Goal: Task Accomplishment & Management: Use online tool/utility

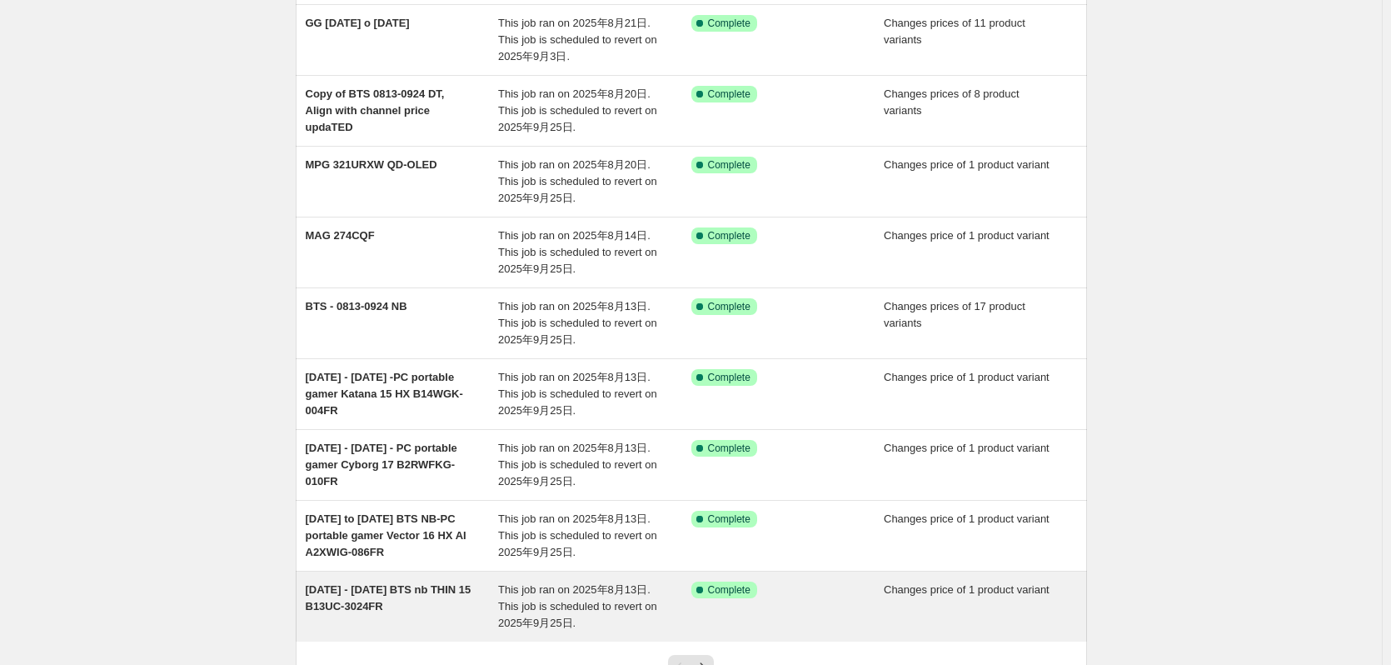
scroll to position [250, 0]
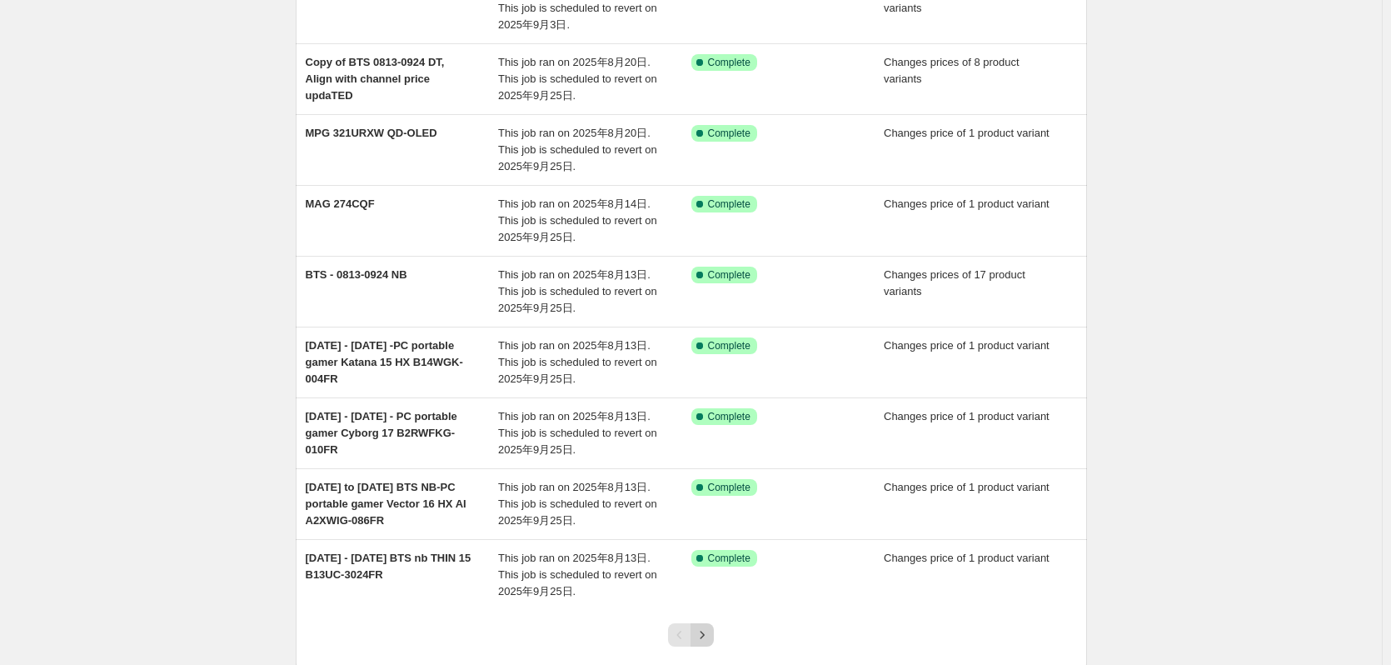
click at [703, 634] on icon "Next" at bounding box center [702, 634] width 17 height 17
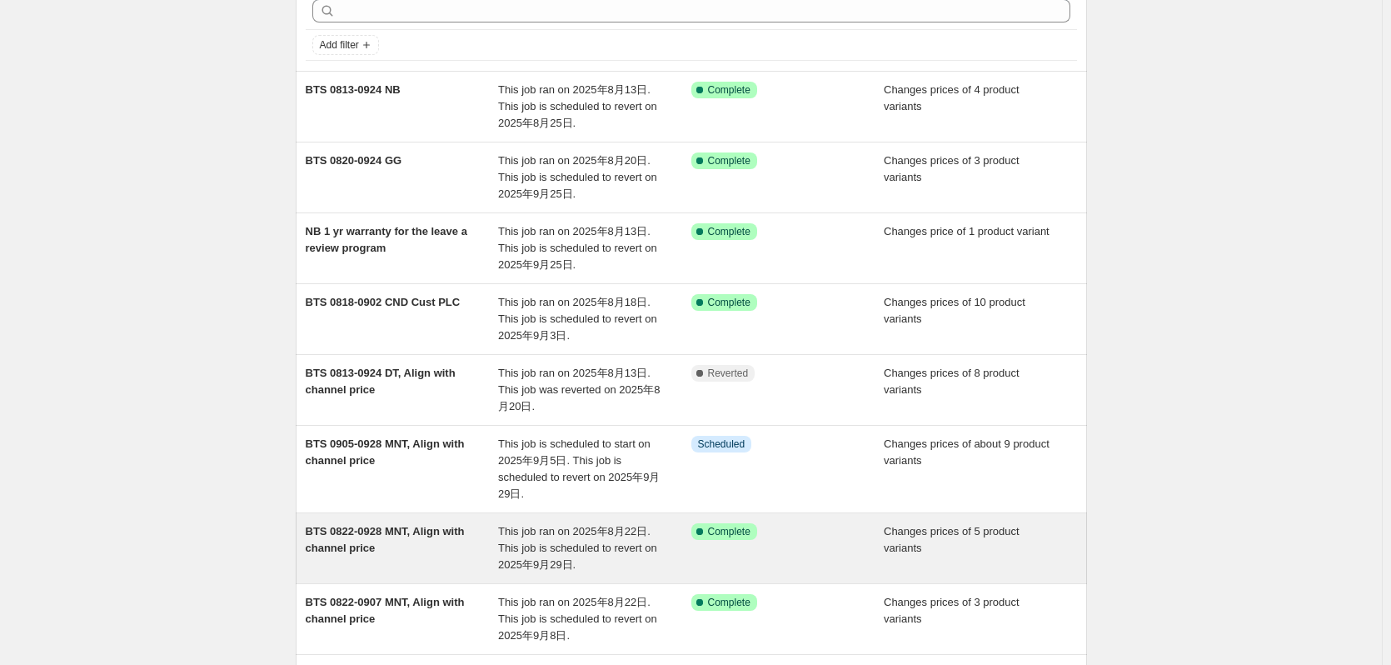
scroll to position [83, 0]
click at [409, 557] on div "BTS 0822-0928 MNT, Align with channel price" at bounding box center [402, 546] width 193 height 50
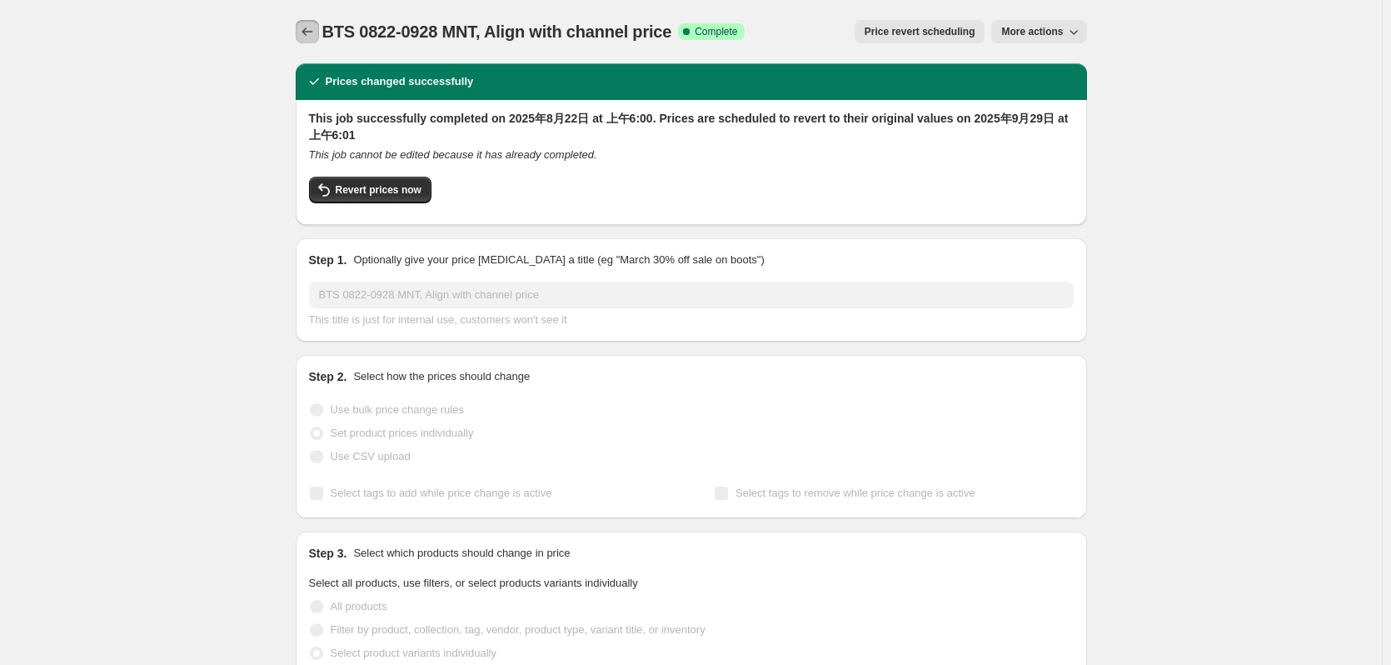
click at [314, 29] on icon "Price change jobs" at bounding box center [307, 31] width 17 height 17
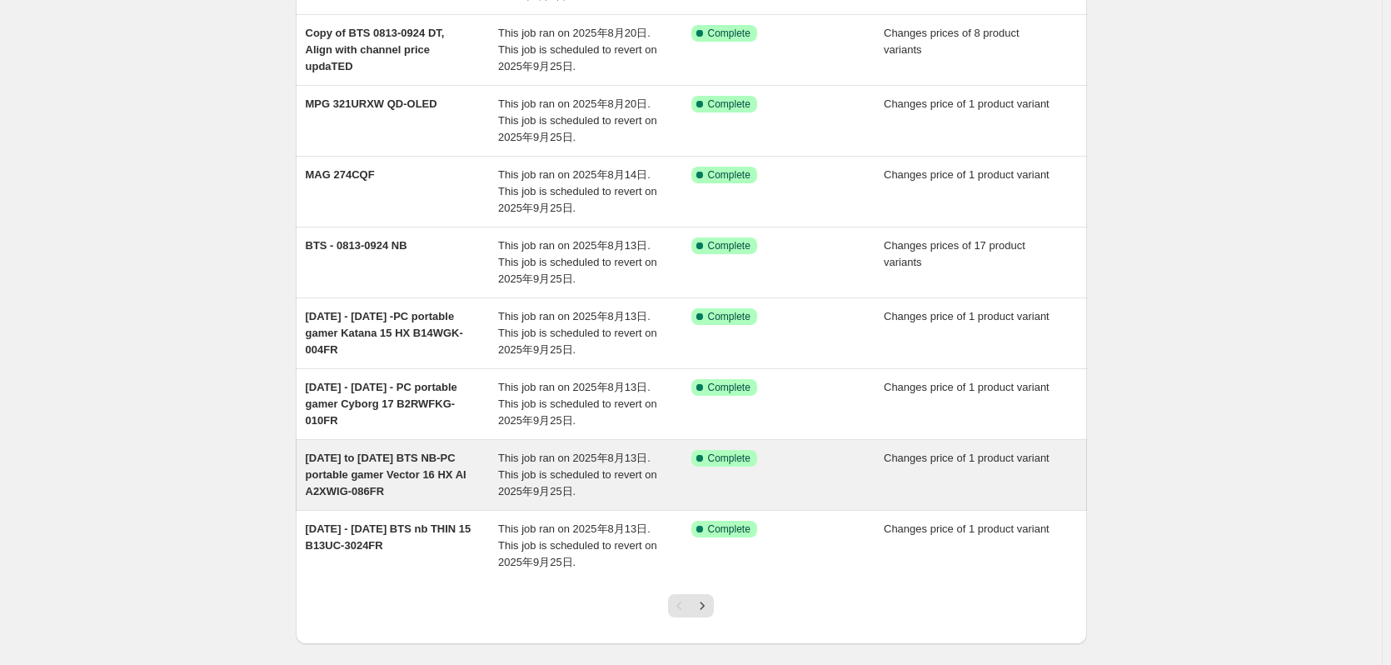
scroll to position [360, 0]
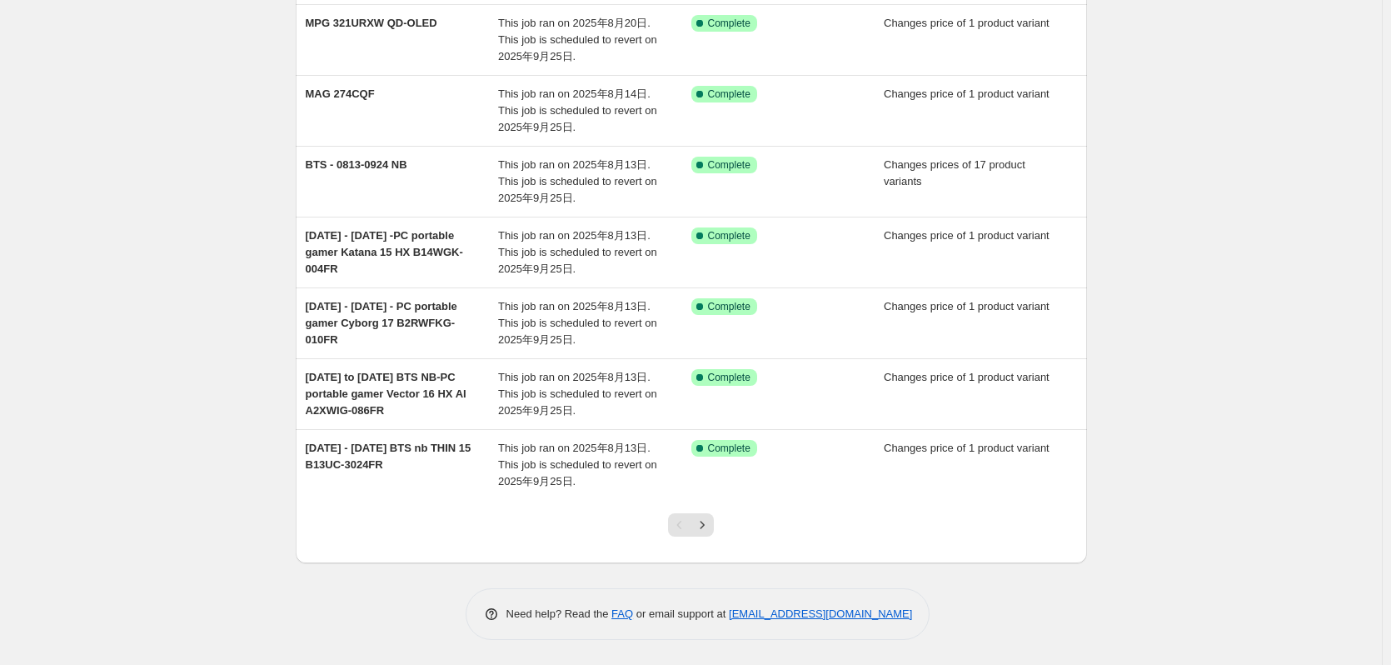
click at [724, 527] on div at bounding box center [690, 531] width 67 height 63
click at [707, 529] on icon "Next" at bounding box center [702, 524] width 17 height 17
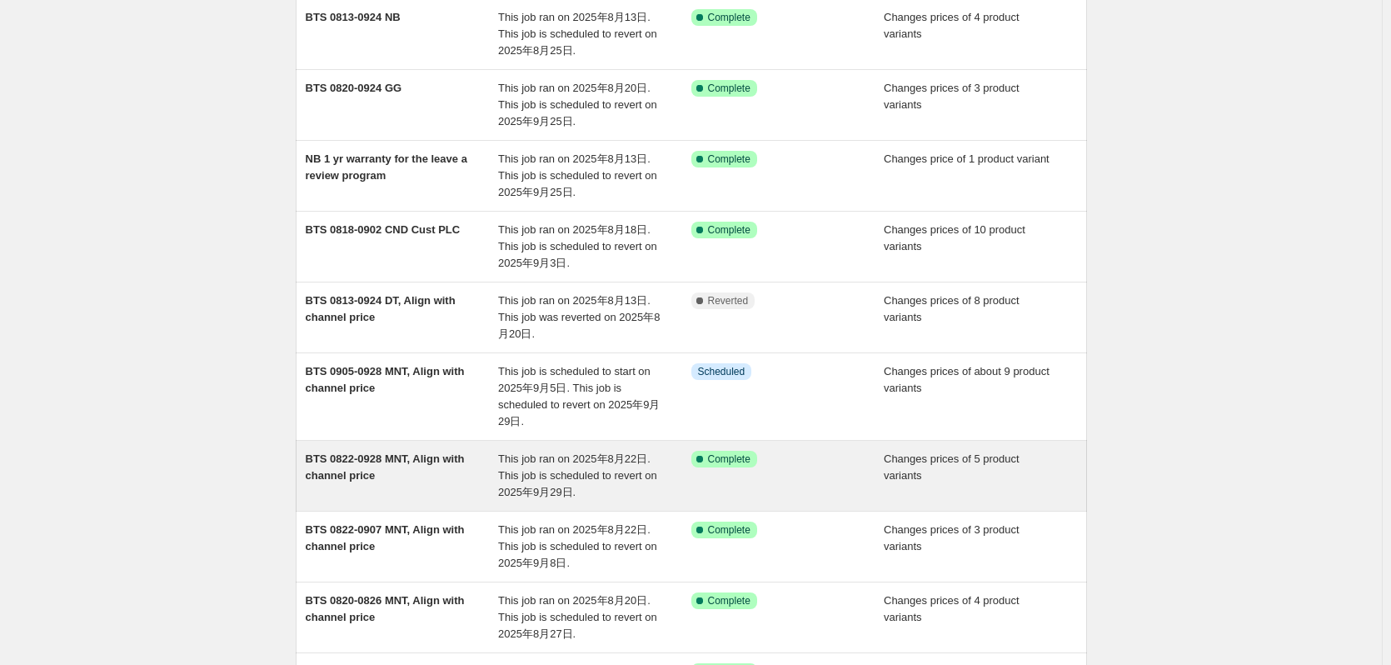
scroll to position [167, 0]
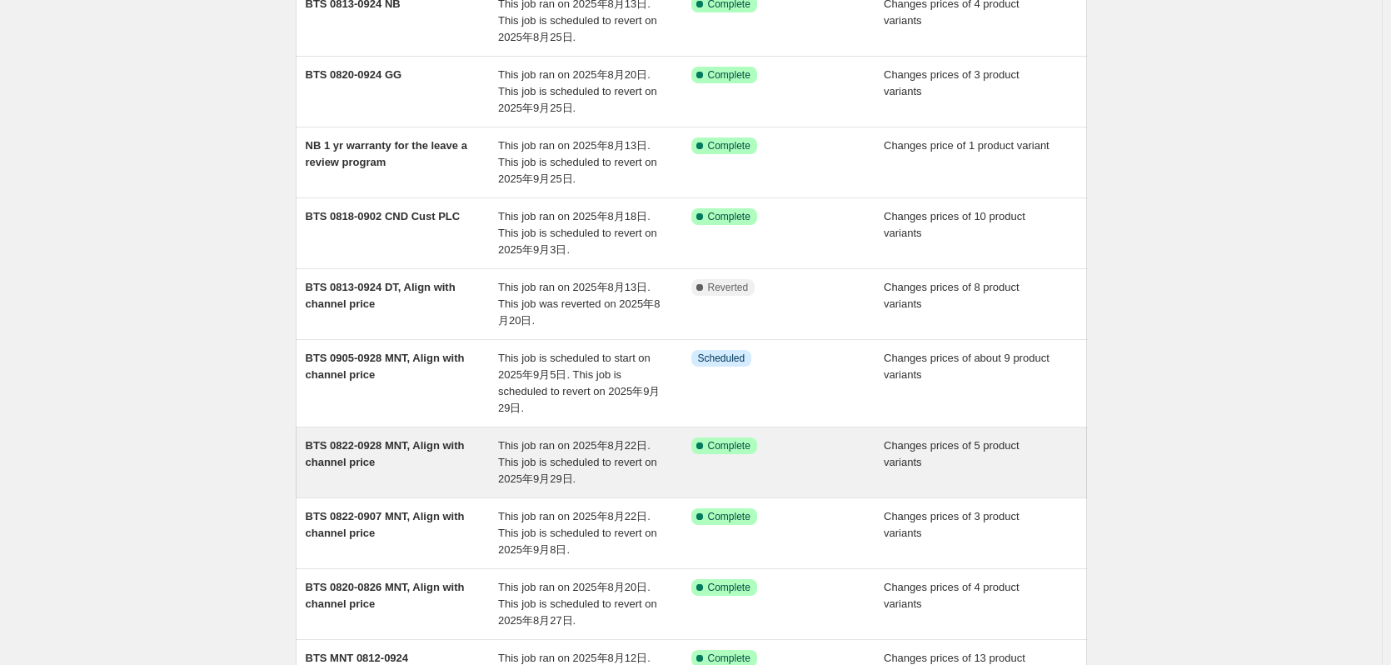
click at [429, 463] on div "BTS 0822-0928 MNT, Align with channel price" at bounding box center [402, 462] width 193 height 50
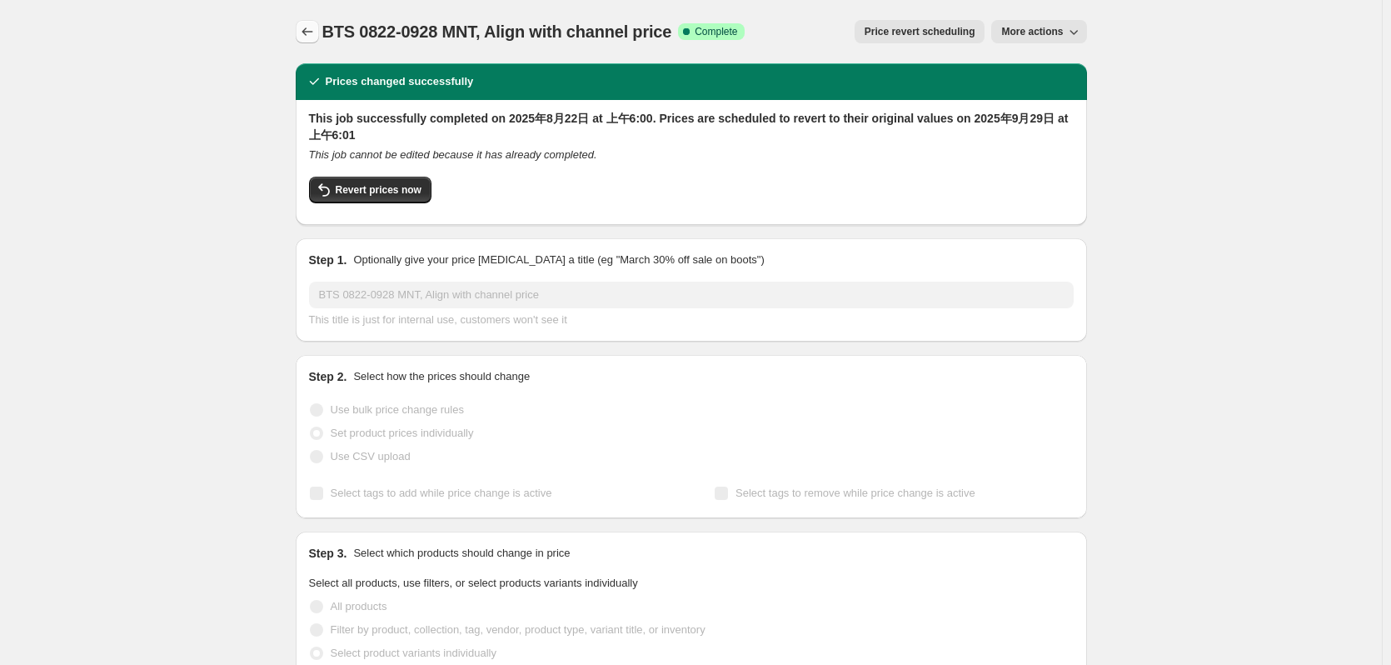
click at [312, 32] on icon "Price change jobs" at bounding box center [307, 31] width 17 height 17
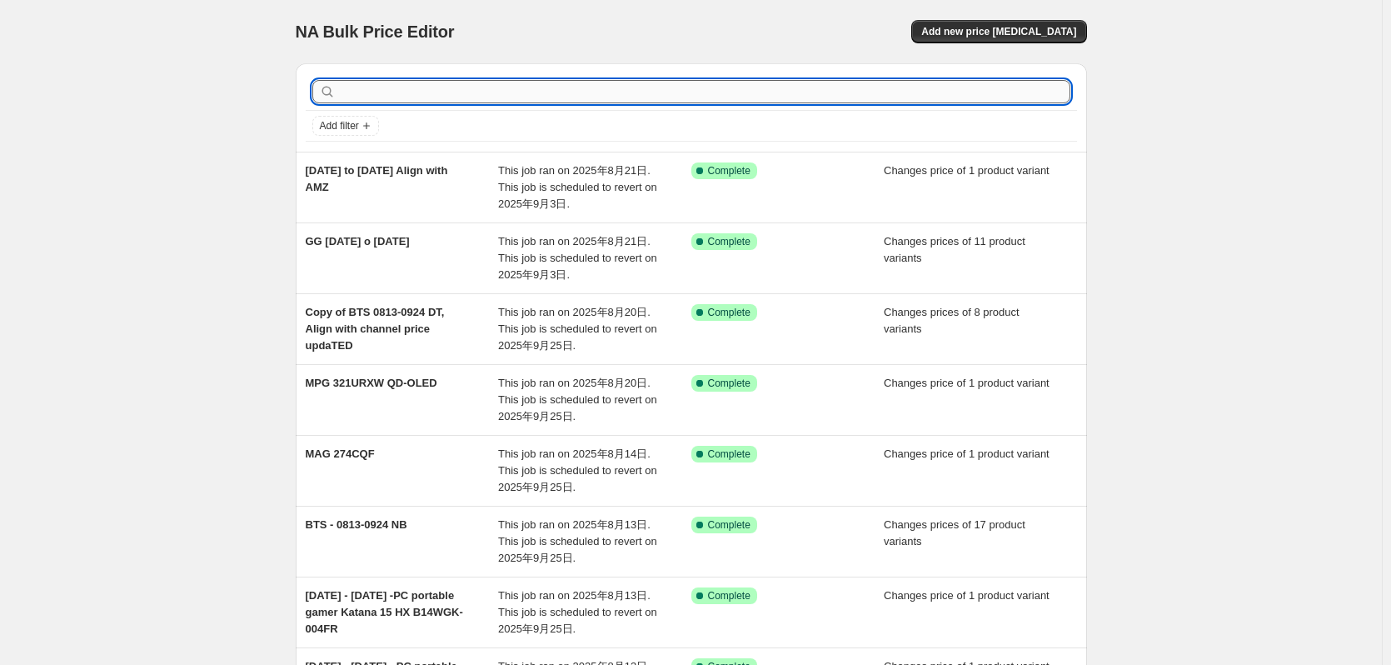
click at [519, 89] on input "text" at bounding box center [704, 91] width 731 height 23
paste input "MAG 27CQ6F"
type input "MAG 27CQ6F"
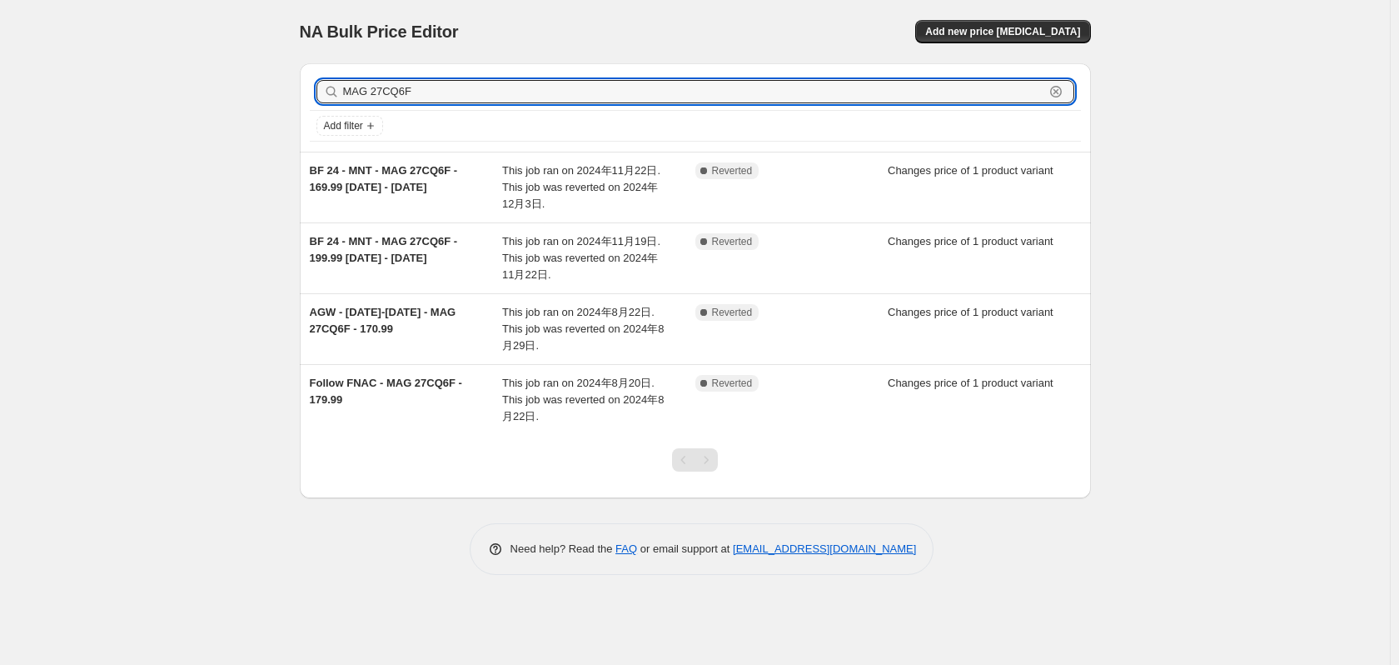
drag, startPoint x: 525, startPoint y: 89, endPoint x: 315, endPoint y: 92, distance: 209.9
click at [315, 92] on div "MAG 27CQ6F Clear" at bounding box center [695, 91] width 771 height 37
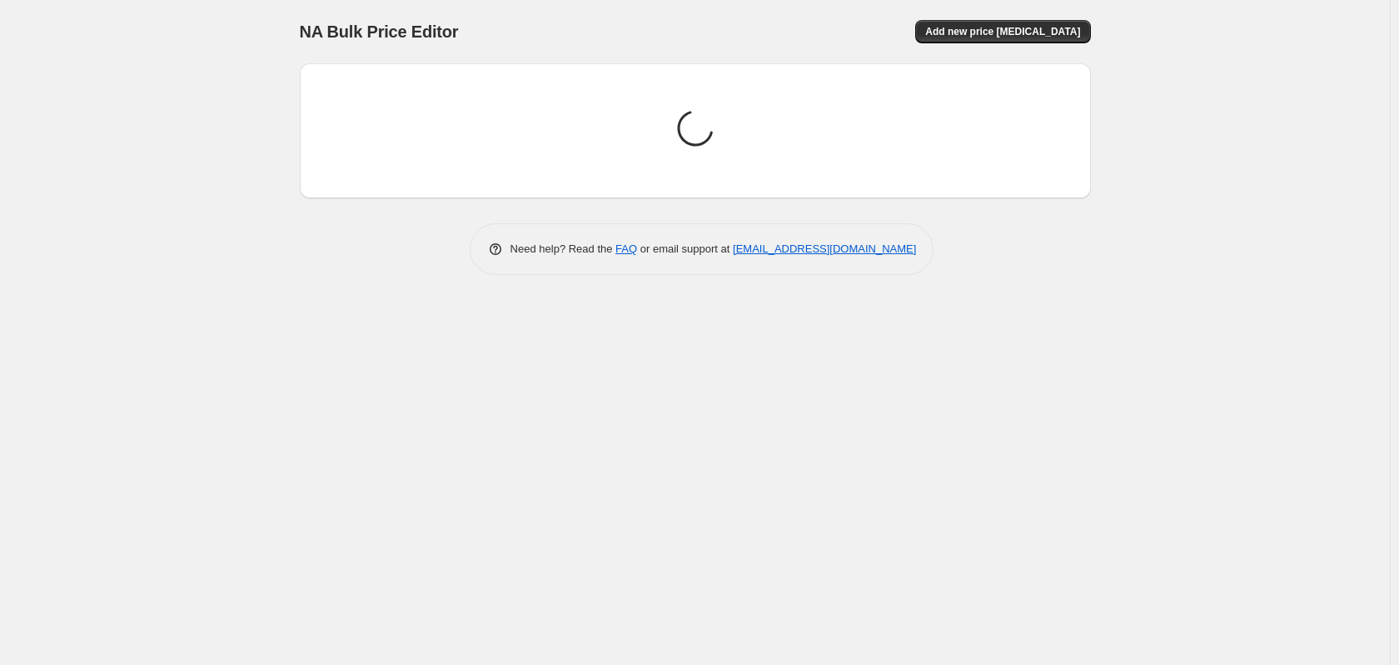
click at [217, 149] on div "NA Bulk Price Editor. This page is ready NA Bulk Price Editor Add new price cha…" at bounding box center [695, 332] width 1390 height 665
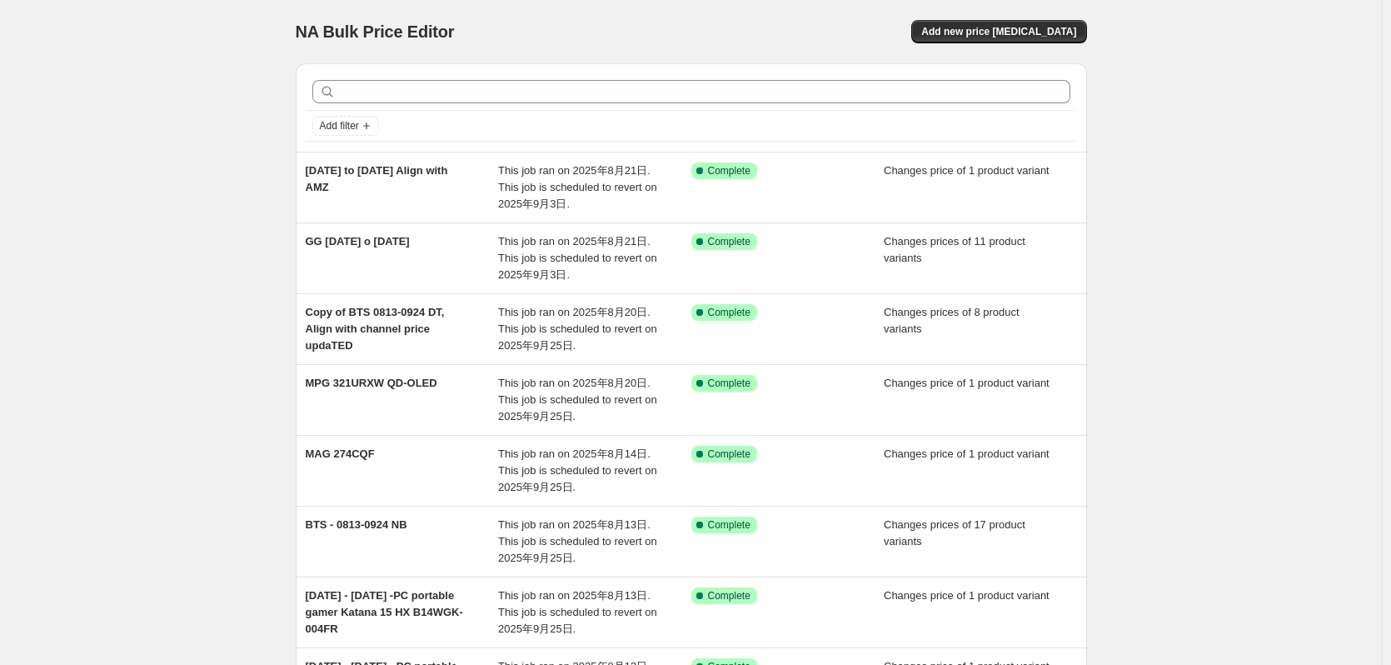
click at [240, 226] on div "NA Bulk Price Editor. This page is ready NA Bulk Price Editor Add new price [ME…" at bounding box center [691, 512] width 1382 height 1024
click at [182, 213] on div "NA Bulk Price Editor. This page is ready NA Bulk Price Editor Add new price [ME…" at bounding box center [691, 512] width 1382 height 1024
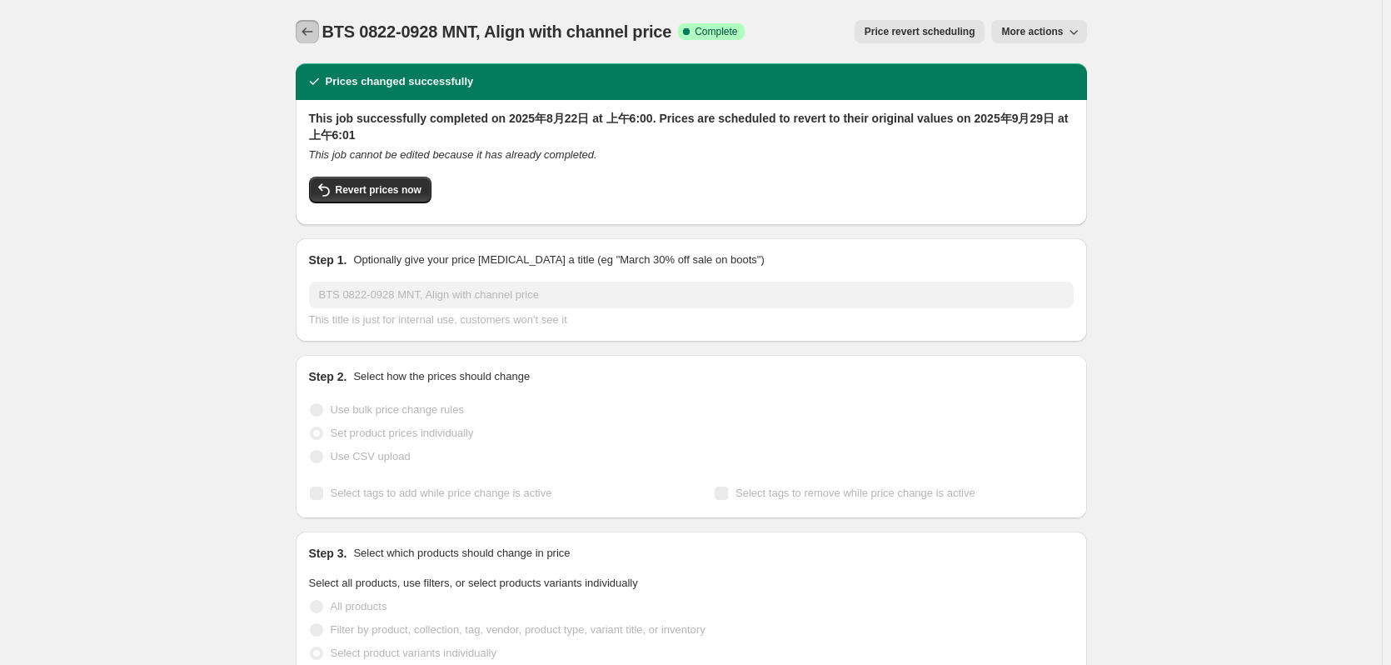
click at [305, 32] on icon "Price change jobs" at bounding box center [307, 31] width 17 height 17
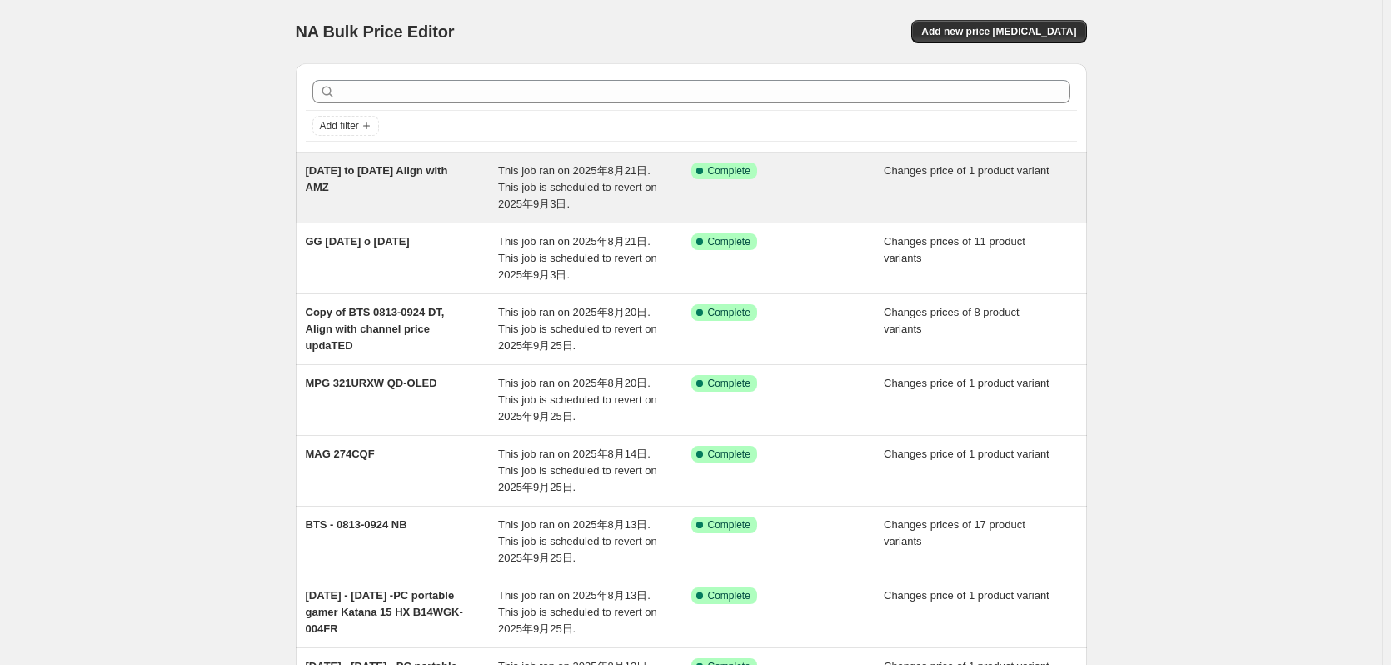
click at [411, 192] on div "[DATE] to [DATE] Align with AMZ" at bounding box center [402, 187] width 193 height 50
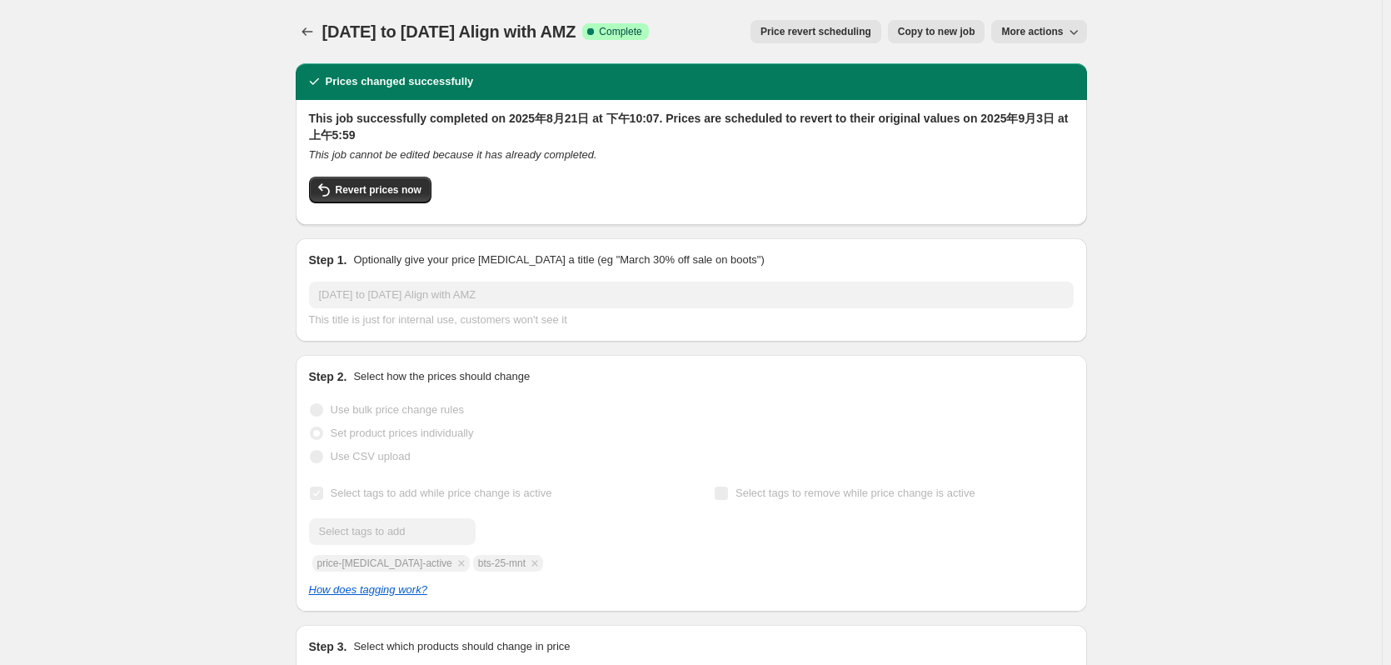
click at [316, 46] on div "[DATE] to [DATE] Align with AMZ. This page is ready [DATE] to [DATE] Align with…" at bounding box center [691, 31] width 791 height 63
click at [316, 31] on icon "Price change jobs" at bounding box center [307, 31] width 17 height 17
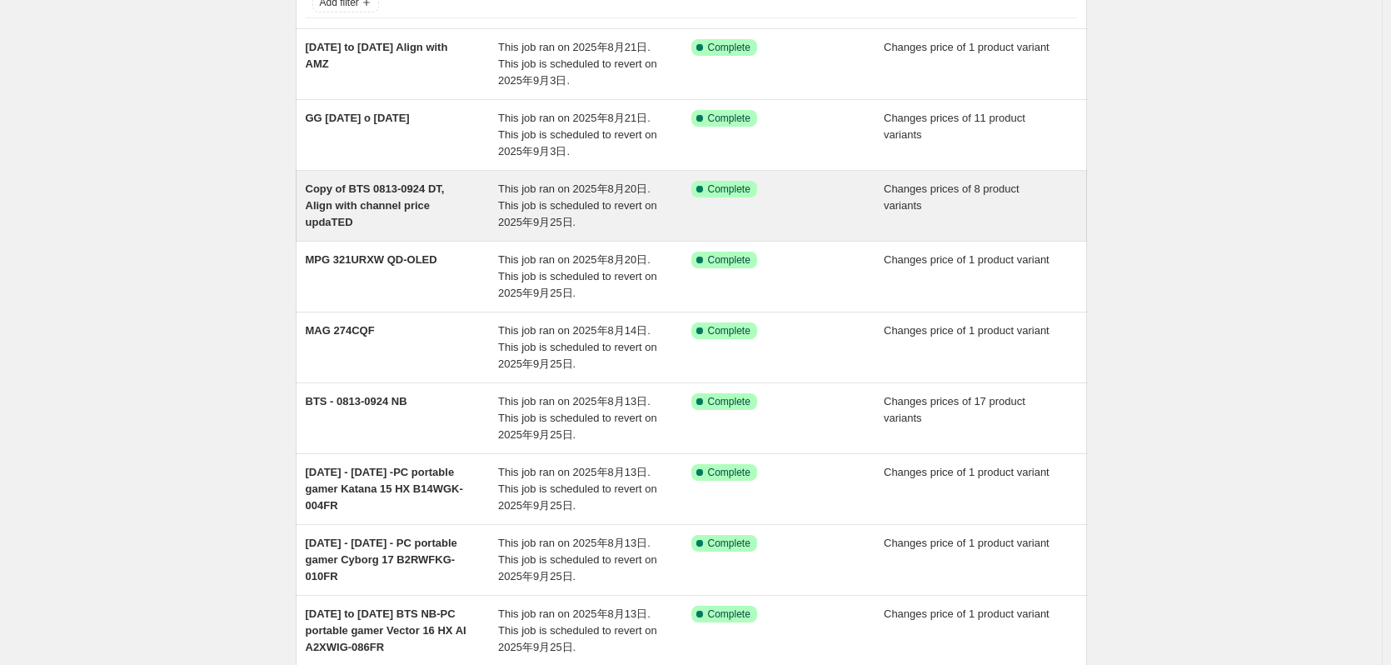
scroll to position [167, 0]
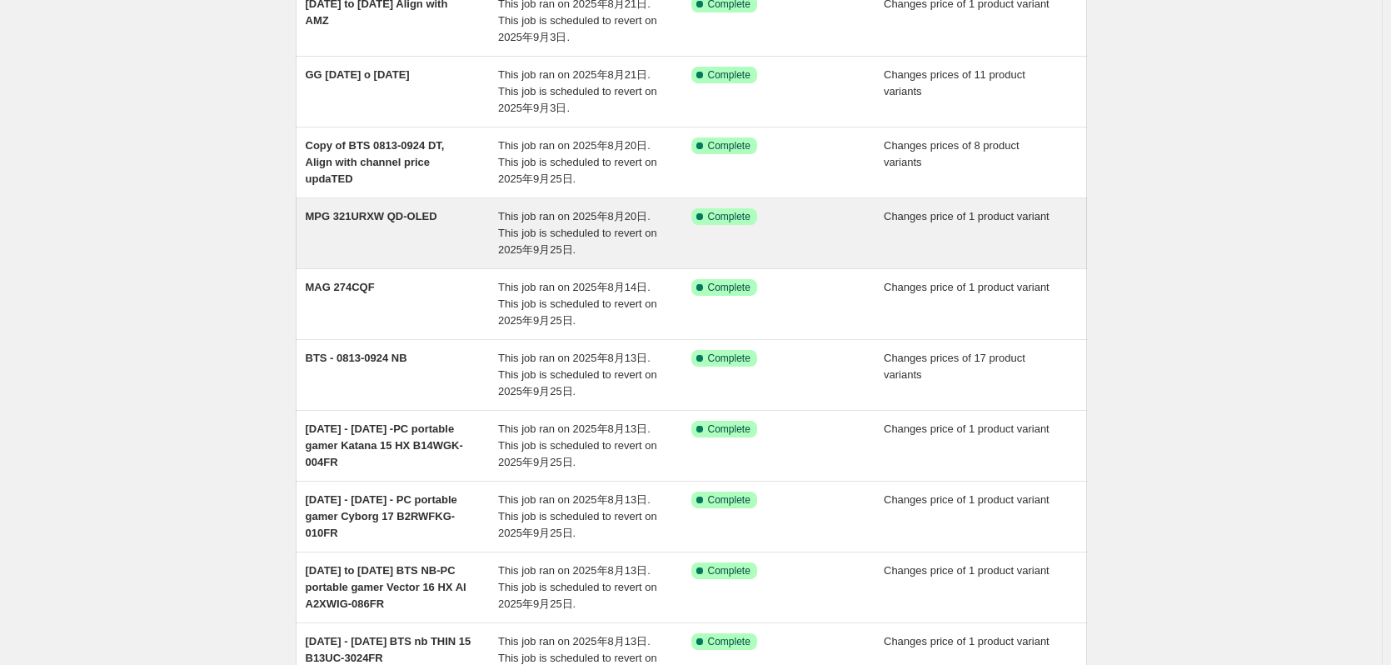
click at [406, 242] on div "MPG 321URXW QD-OLED" at bounding box center [402, 233] width 193 height 50
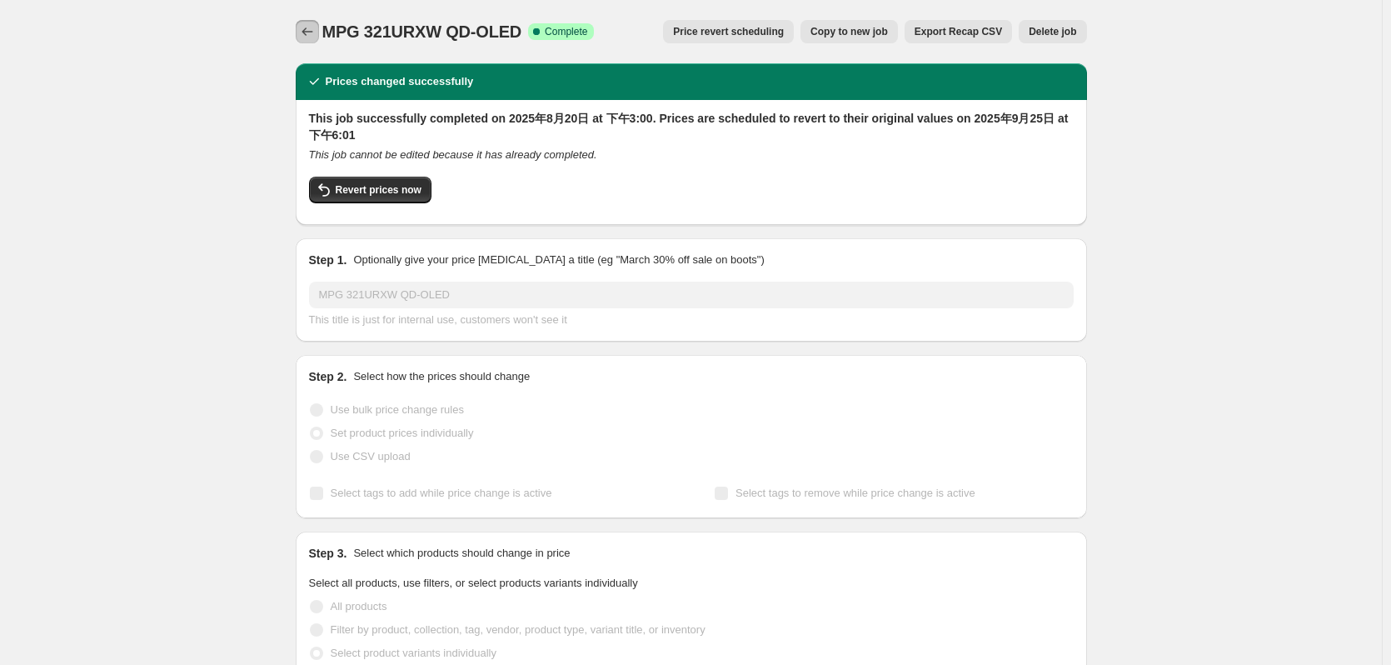
click at [305, 36] on icon "Price change jobs" at bounding box center [307, 31] width 17 height 17
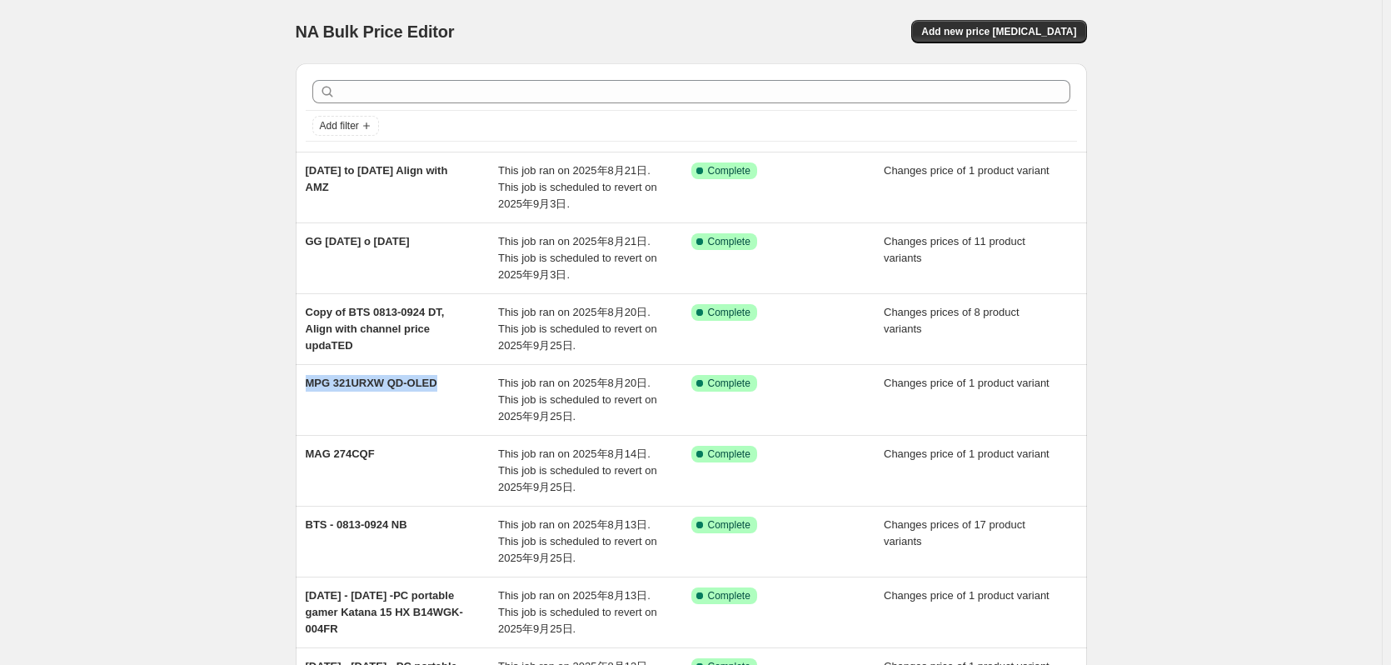
drag, startPoint x: 450, startPoint y: 381, endPoint x: 172, endPoint y: 373, distance: 278.3
click at [172, 373] on div "NA Bulk Price Editor. This page is ready NA Bulk Price Editor Add new price [ME…" at bounding box center [691, 512] width 1382 height 1024
click at [190, 369] on div "NA Bulk Price Editor. This page is ready NA Bulk Price Editor Add new price [ME…" at bounding box center [691, 512] width 1382 height 1024
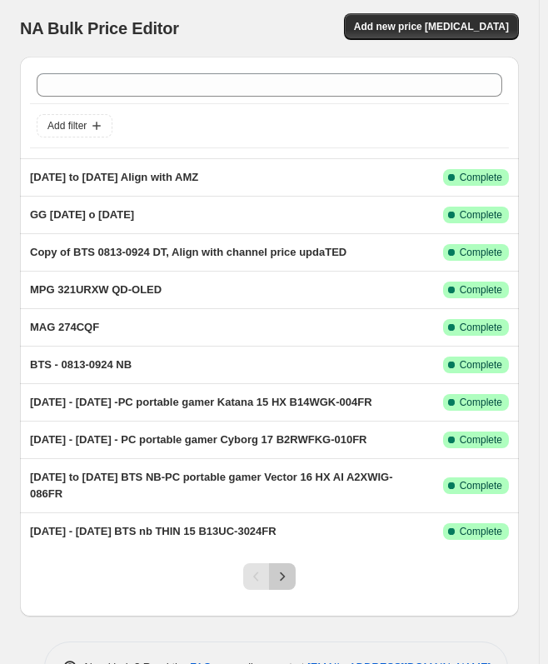
click at [285, 580] on icon "Next" at bounding box center [282, 576] width 17 height 17
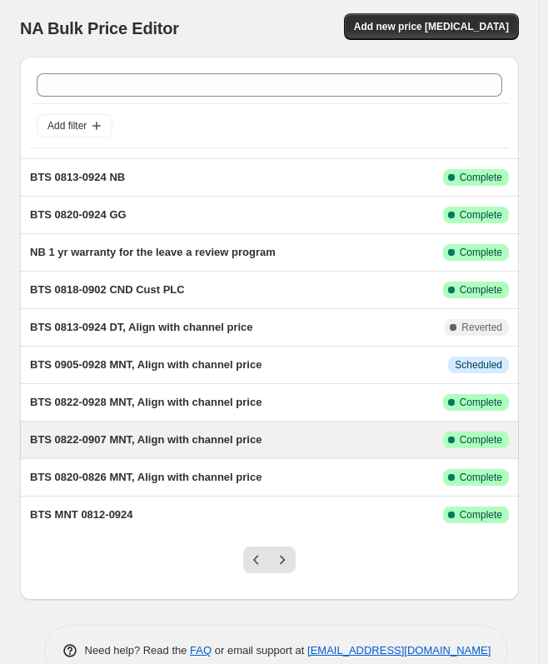
click at [106, 435] on span "BTS 0822-0907 MNT, Align with channel price" at bounding box center [146, 439] width 232 height 12
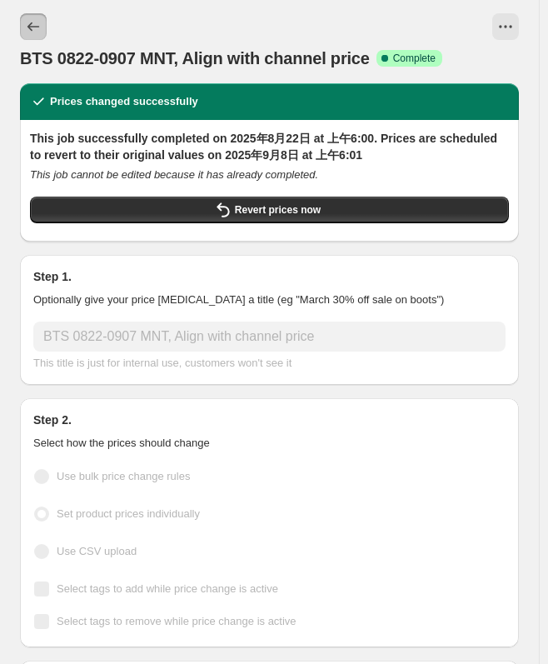
click at [32, 27] on icon "Price change jobs" at bounding box center [33, 26] width 17 height 17
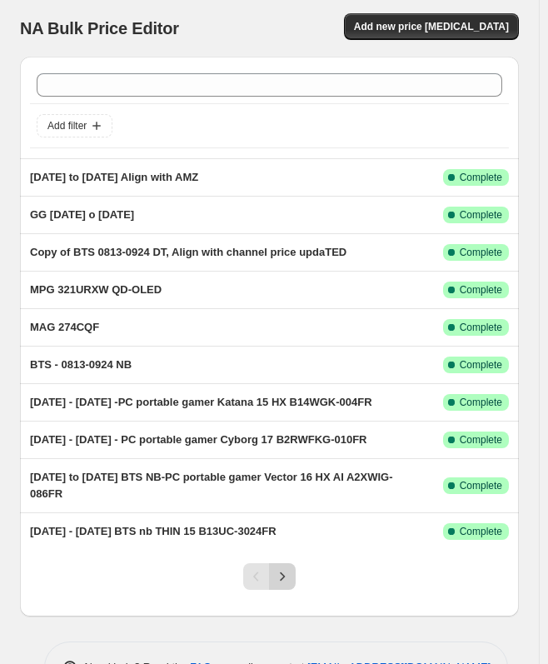
click at [282, 576] on icon "Next" at bounding box center [282, 576] width 17 height 17
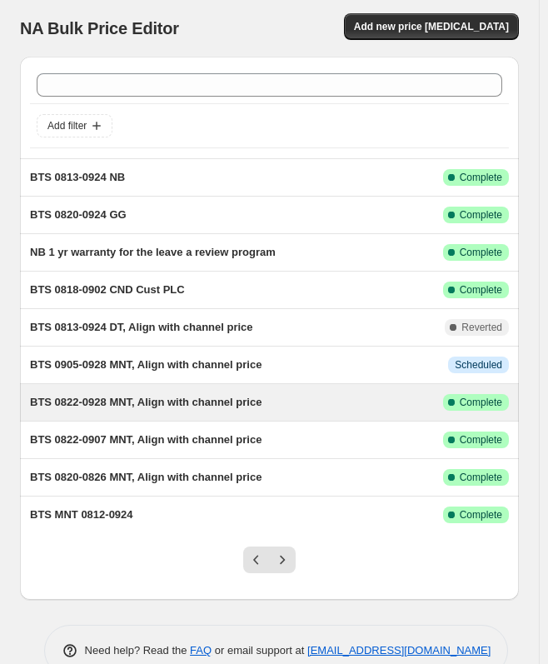
click at [311, 401] on div "BTS 0822-0928 MNT, Align with channel price" at bounding box center [236, 402] width 413 height 17
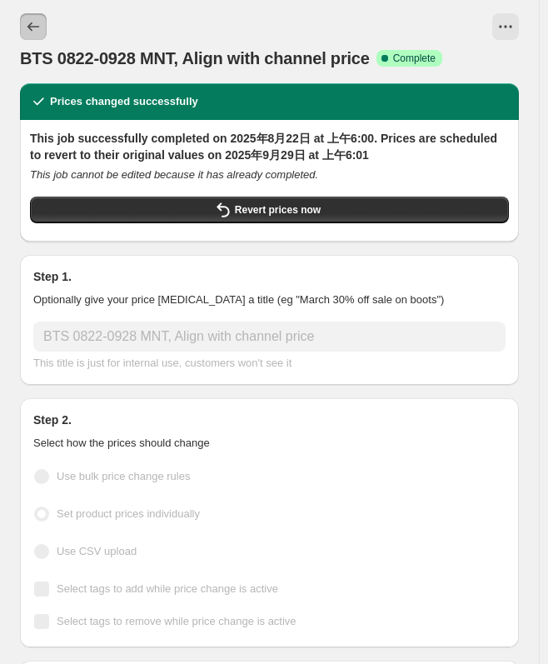
click at [38, 21] on icon "Price change jobs" at bounding box center [33, 26] width 17 height 17
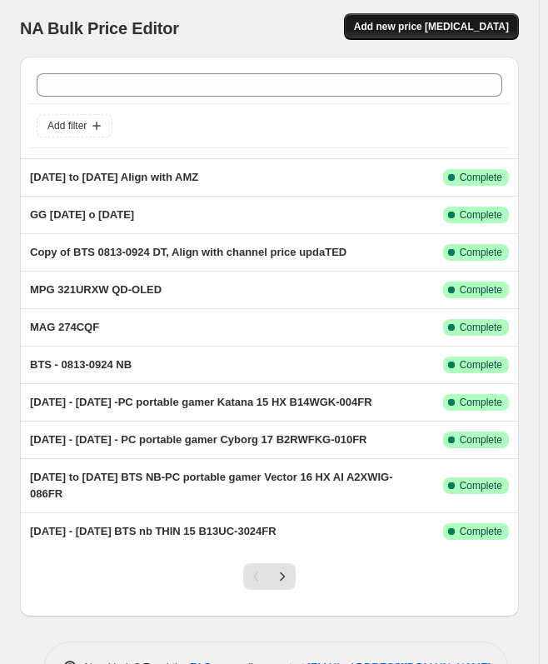
click at [417, 34] on button "Add new price [MEDICAL_DATA]" at bounding box center [431, 26] width 175 height 27
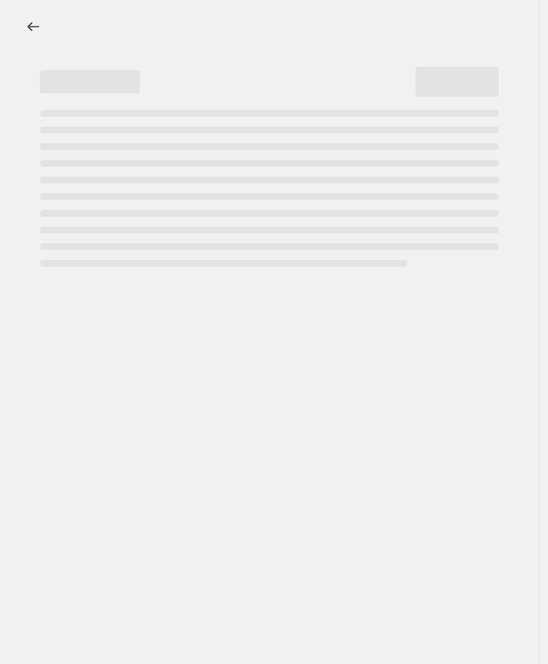
select select "percentage"
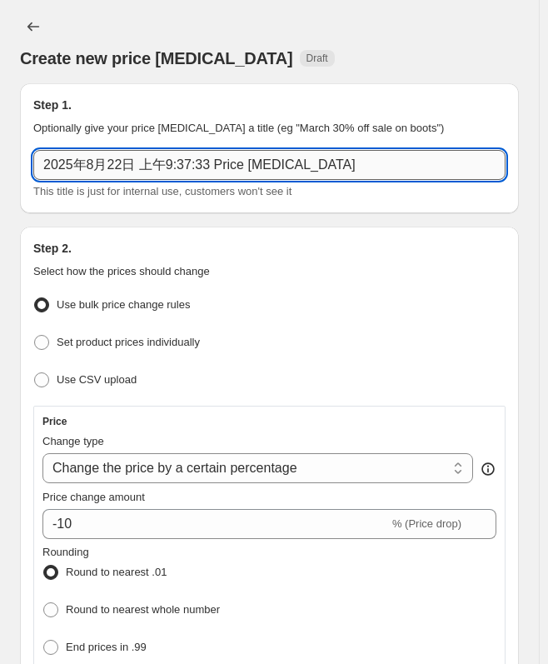
click at [159, 159] on input "2025年8月22日 上午9:37:33 Price [MEDICAL_DATA]" at bounding box center [269, 165] width 472 height 30
click at [204, 160] on input "2025年8月22日 上午9:37:33 Price [MEDICAL_DATA]" at bounding box center [269, 165] width 472 height 30
paste input "2025年8月22日 上午9:37:33 Price [MEDICAL_DATA]"
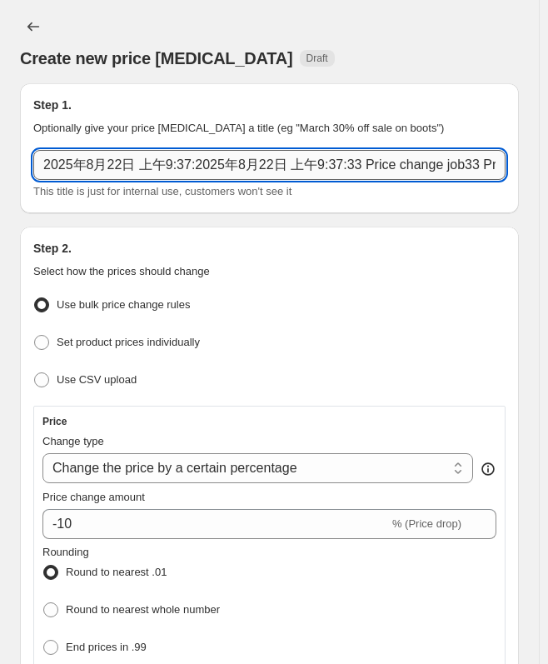
click at [235, 166] on input "2025年8月22日 上午9:37:2025年8月22日 上午9:37:33 Price change job33 Price [MEDICAL_DATA]" at bounding box center [269, 165] width 472 height 30
paste input "text"
type input "2025年8月22日 上午9:37:33 Price [MEDICAL_DATA]"
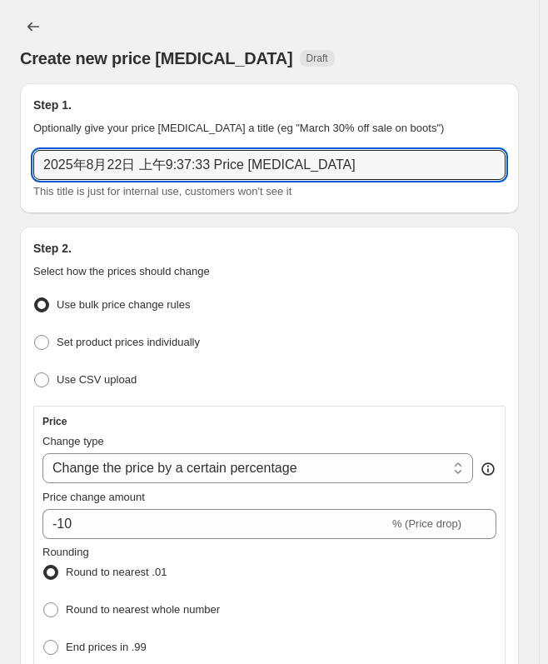
drag, startPoint x: 328, startPoint y: 165, endPoint x: 31, endPoint y: 156, distance: 297.5
click at [31, 156] on div "Step 1. Optionally give your price [MEDICAL_DATA] a title (eg "March 30% off sa…" at bounding box center [269, 148] width 499 height 130
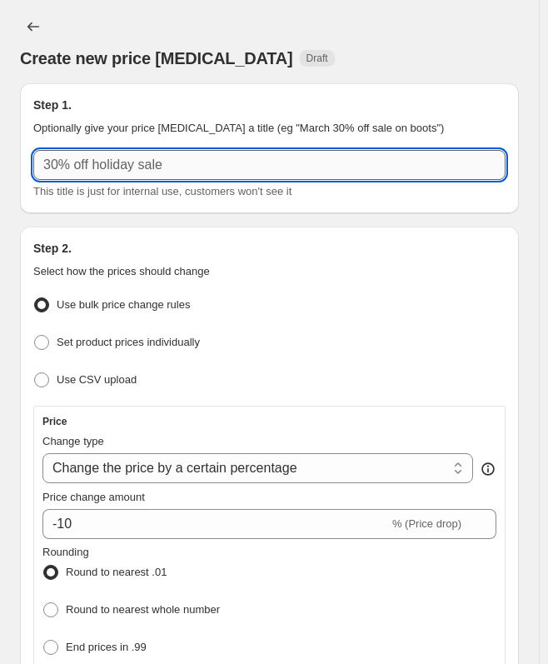
click at [127, 159] on input "text" at bounding box center [269, 165] width 472 height 30
paste input "PRO MP161 E2"
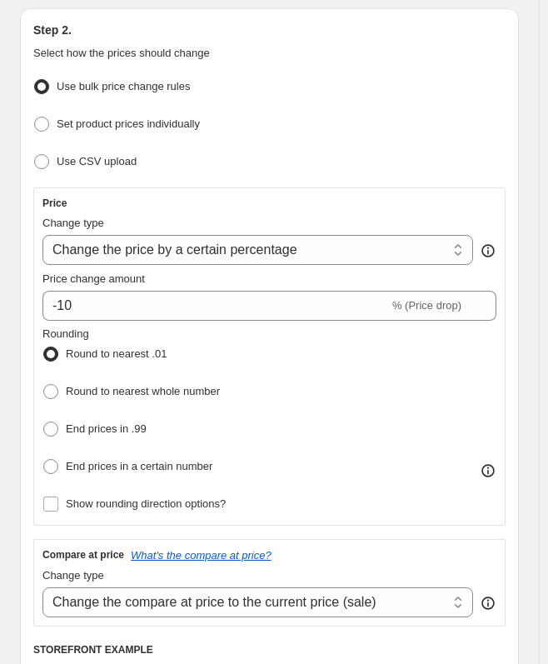
scroll to position [250, 0]
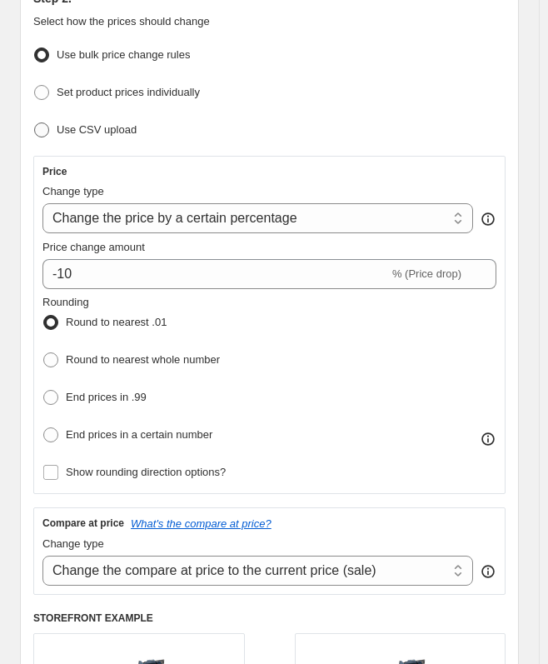
type input "PRO MP161 E2 0822-0928"
click at [88, 131] on span "Use CSV upload" at bounding box center [97, 129] width 80 height 12
click at [35, 123] on input "Use CSV upload" at bounding box center [34, 122] width 1 height 1
radio input "true"
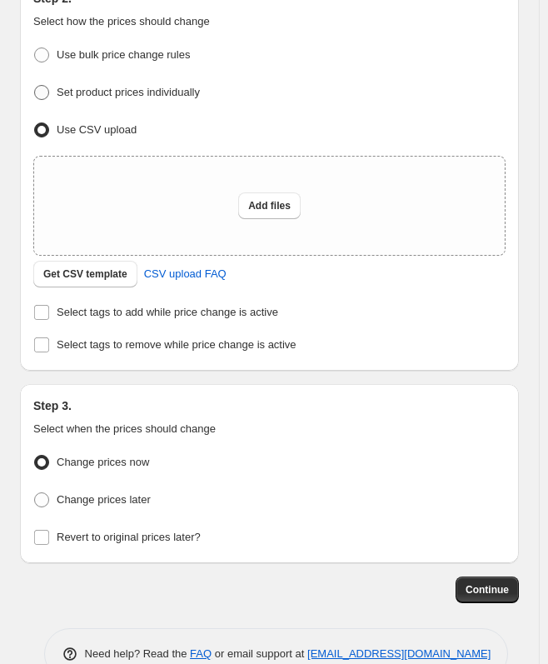
click at [151, 87] on span "Set product prices individually" at bounding box center [128, 92] width 143 height 12
click at [35, 86] on input "Set product prices individually" at bounding box center [34, 85] width 1 height 1
radio input "true"
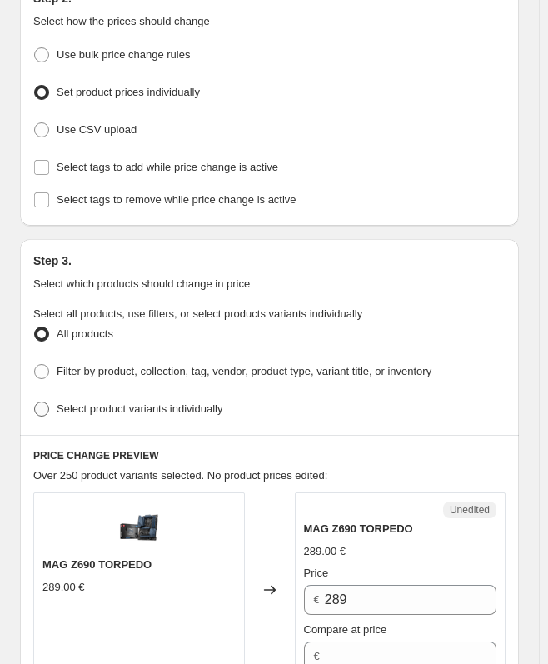
click at [136, 413] on label "Select product variants individually" at bounding box center [127, 408] width 189 height 23
click at [35, 402] on input "Select product variants individually" at bounding box center [34, 401] width 1 height 1
radio input "true"
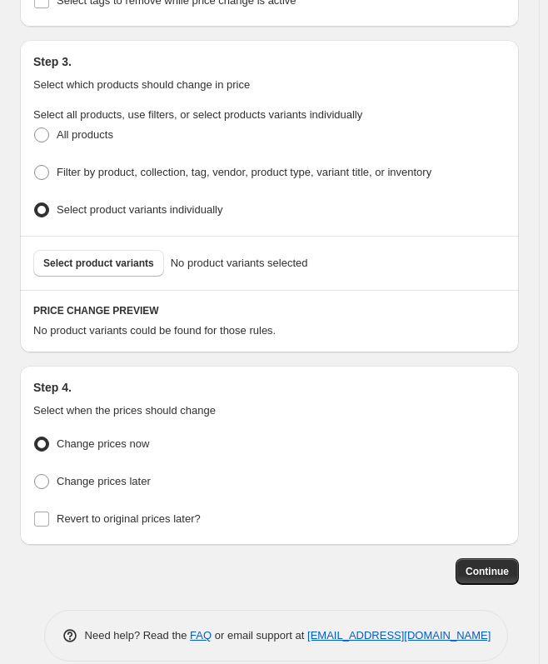
scroll to position [462, 0]
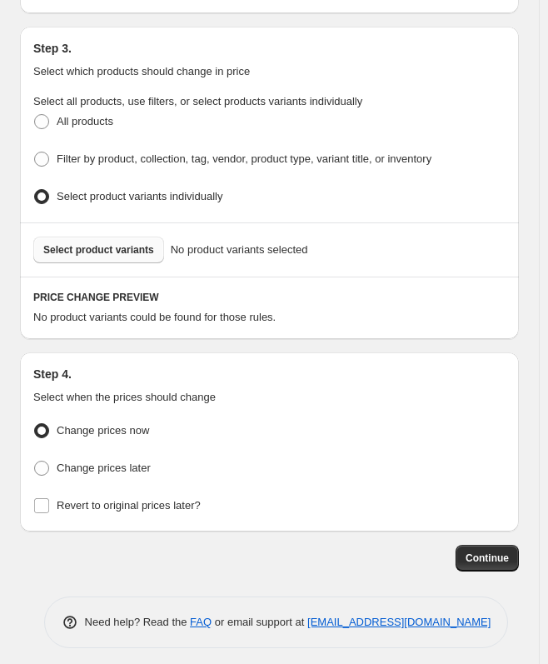
click at [115, 243] on span "Select product variants" at bounding box center [98, 249] width 111 height 13
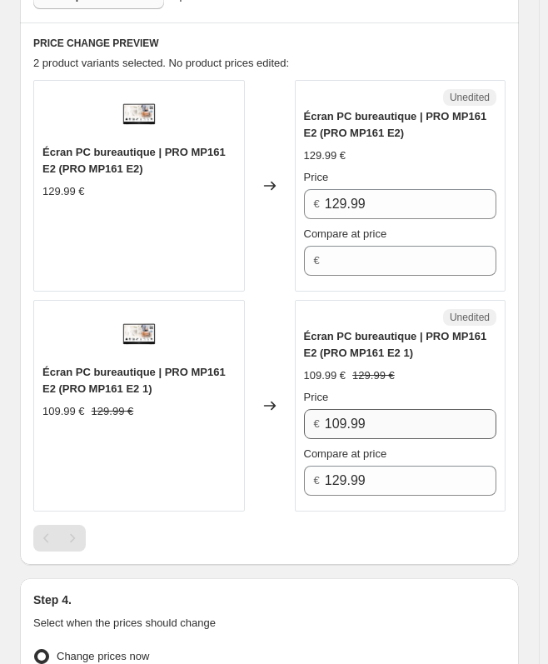
scroll to position [712, 0]
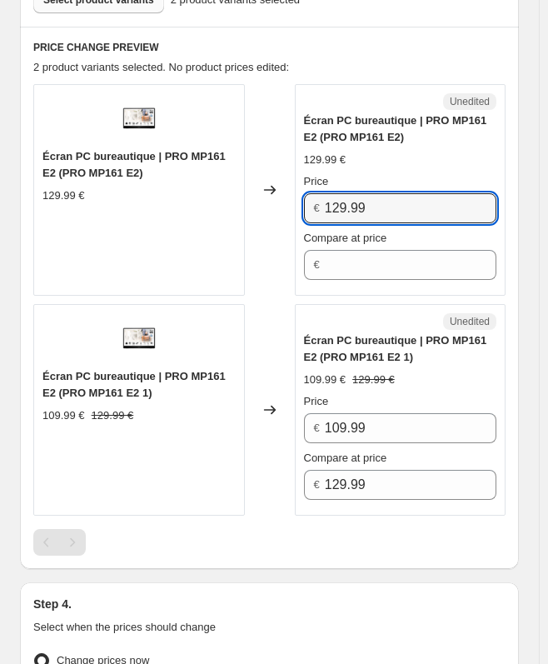
drag, startPoint x: 339, startPoint y: 191, endPoint x: 289, endPoint y: 191, distance: 50.0
click at [289, 191] on div "Écran PC bureautique | PRO MP161 E2 (PRO MP161 E2) 129.99 € Changed to Unedited…" at bounding box center [269, 190] width 472 height 212
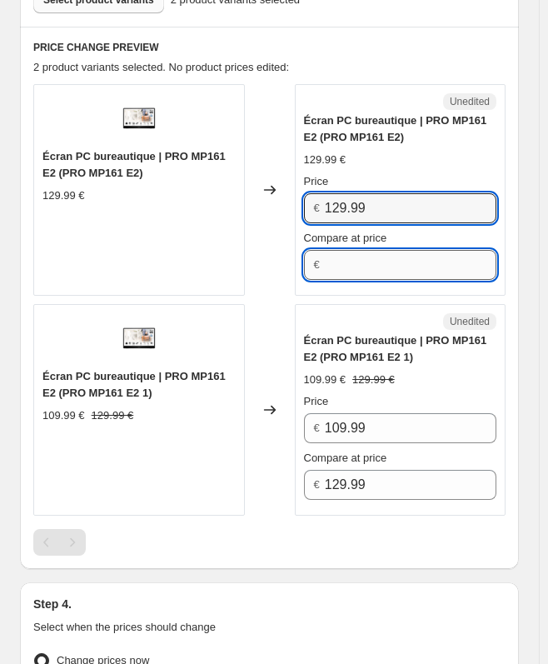
click at [368, 250] on input "Compare at price" at bounding box center [411, 265] width 172 height 30
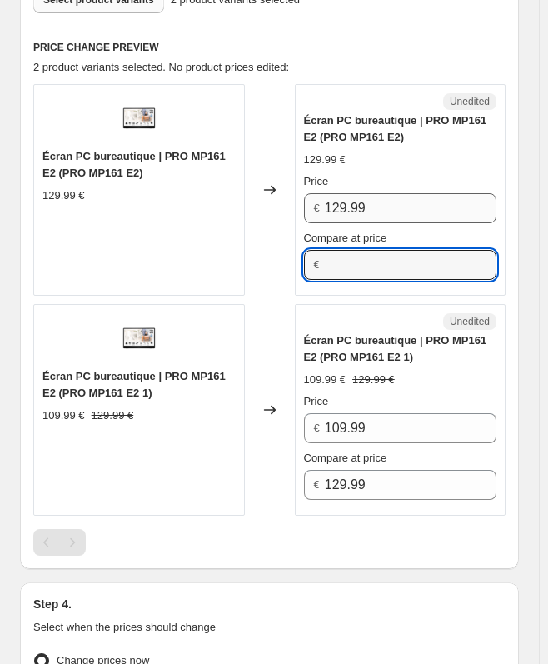
paste input "129.99"
type input "129.99"
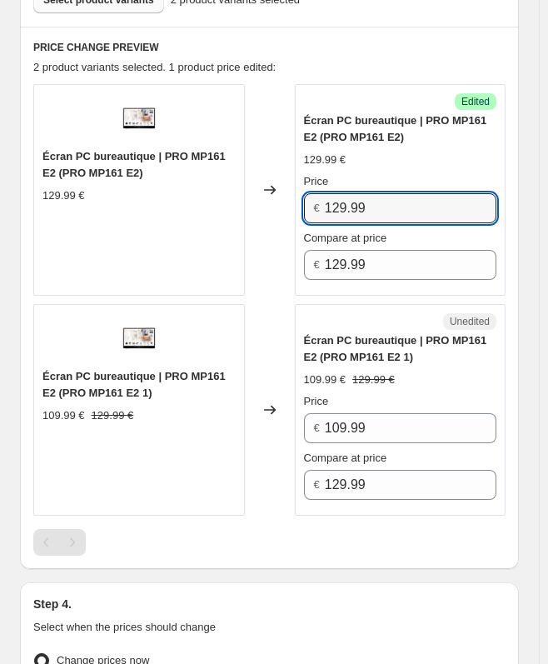
drag, startPoint x: 376, startPoint y: 198, endPoint x: 288, endPoint y: 191, distance: 87.8
click at [288, 191] on div "Écran PC bureautique | PRO MP161 E2 (PRO MP161 E2) 129.99 € Changed to Success …" at bounding box center [269, 190] width 472 height 212
type input "109.99"
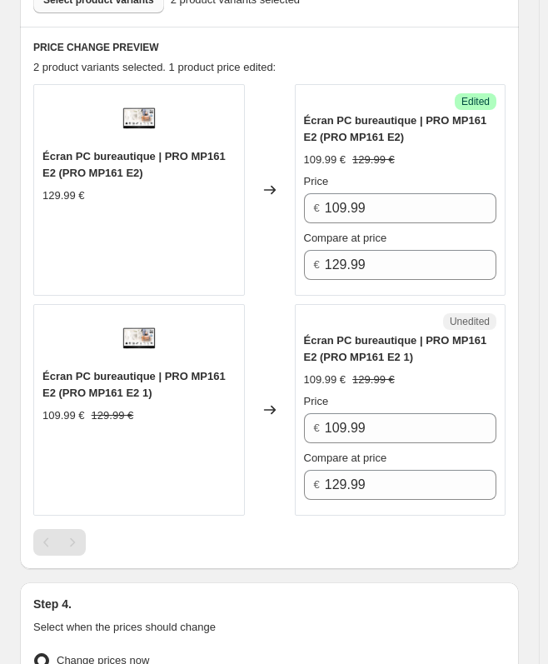
click at [519, 300] on div "PRICE CHANGE PREVIEW 2 product variants selected. 1 product price edited: Écran…" at bounding box center [269, 298] width 499 height 542
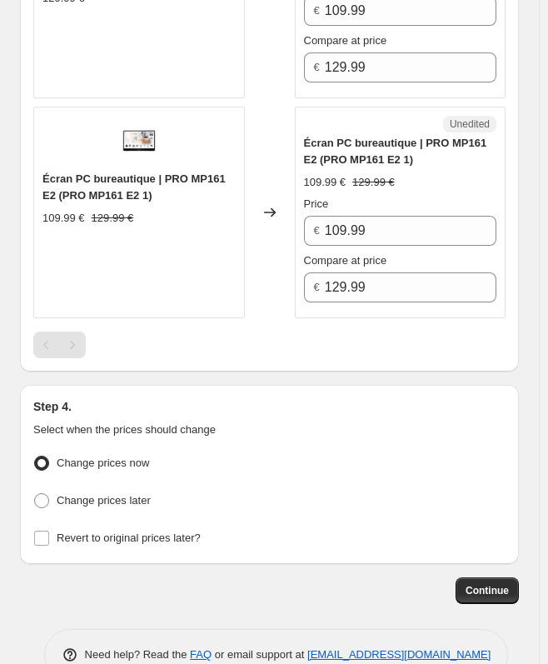
scroll to position [942, 0]
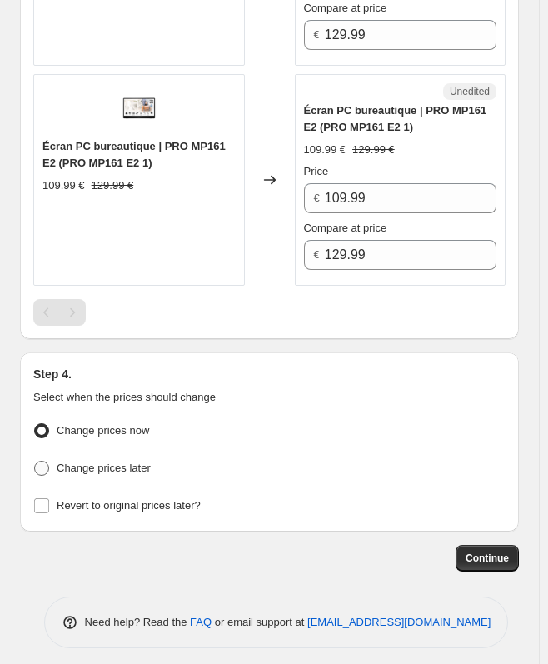
click at [58, 461] on span "Change prices later" at bounding box center [104, 467] width 94 height 12
click at [35, 461] on input "Change prices later" at bounding box center [34, 461] width 1 height 1
radio input "true"
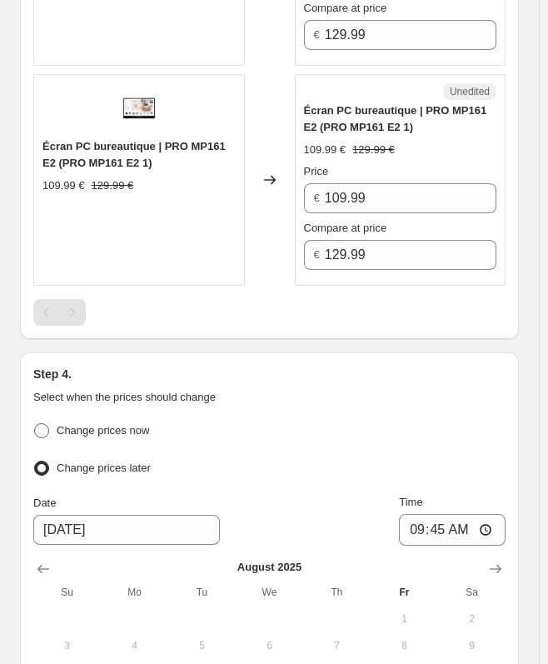
click at [58, 426] on span "Change prices now" at bounding box center [103, 430] width 92 height 12
click at [35, 424] on input "Change prices now" at bounding box center [34, 423] width 1 height 1
radio input "true"
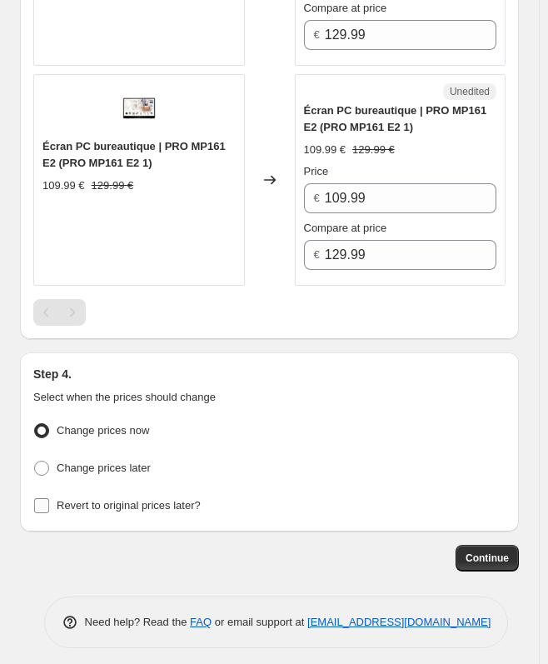
click at [103, 501] on span "Revert to original prices later?" at bounding box center [129, 505] width 144 height 12
click at [49, 501] on input "Revert to original prices later?" at bounding box center [41, 505] width 15 height 15
checkbox input "true"
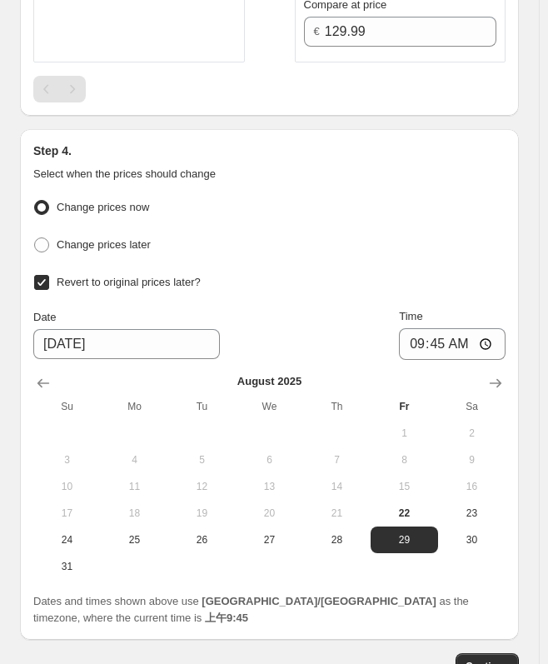
scroll to position [1192, 0]
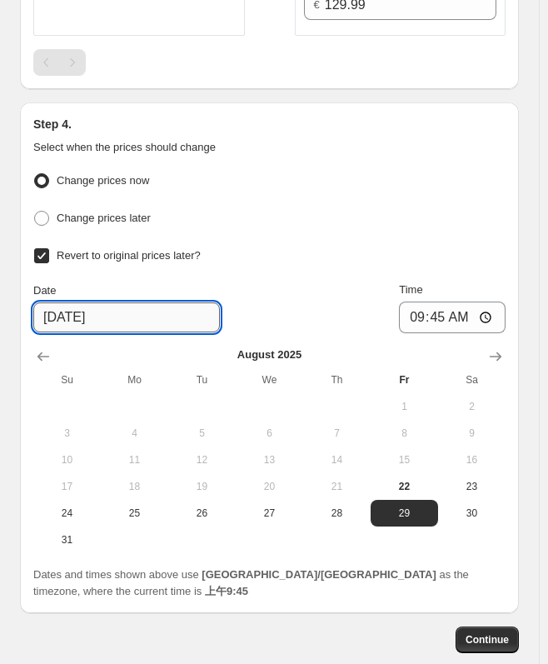
click at [63, 315] on input "[DATE]" at bounding box center [126, 317] width 187 height 30
click at [121, 303] on input "[DATE]" at bounding box center [126, 317] width 187 height 30
click at [81, 306] on input "[DATE]" at bounding box center [126, 317] width 187 height 30
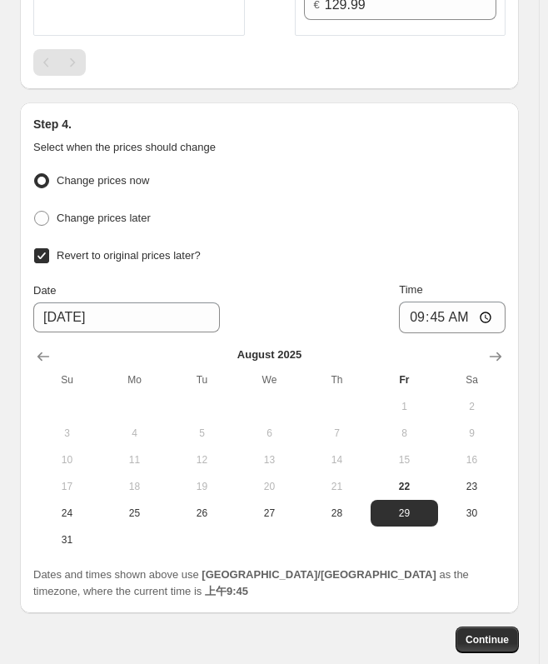
click at [489, 346] on div at bounding box center [269, 356] width 472 height 20
click at [502, 349] on icon "Show next month, September 2025" at bounding box center [495, 356] width 17 height 17
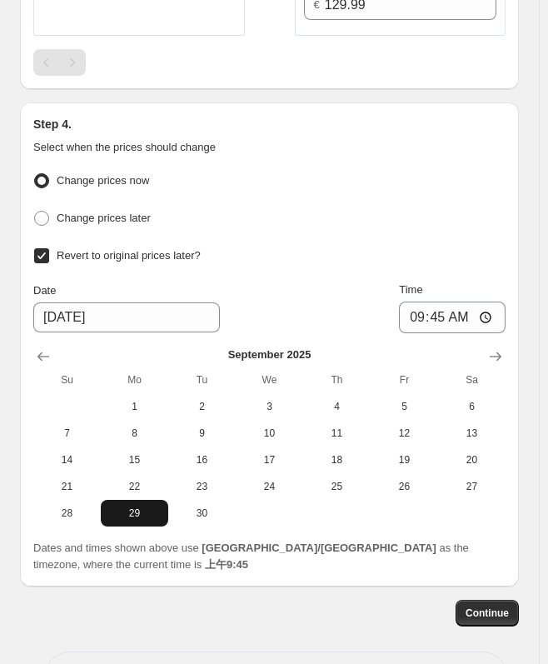
click at [120, 509] on span "29" at bounding box center [134, 512] width 54 height 13
type input "[DATE]"
click at [489, 306] on input "09:45" at bounding box center [452, 317] width 107 height 32
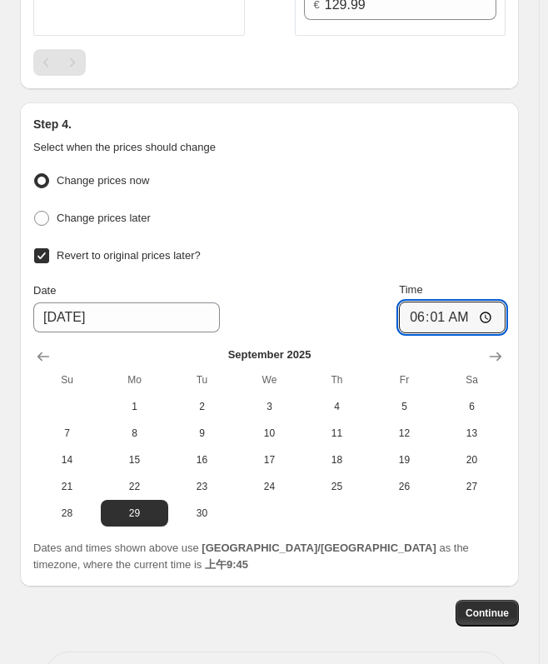
type input "06:01"
click at [495, 244] on div "Revert to original prices later?" at bounding box center [269, 256] width 472 height 24
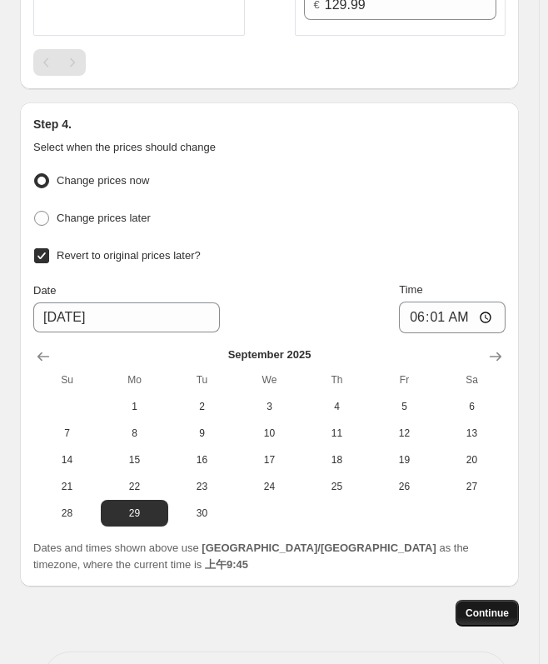
click at [500, 600] on button "Continue" at bounding box center [487, 613] width 63 height 27
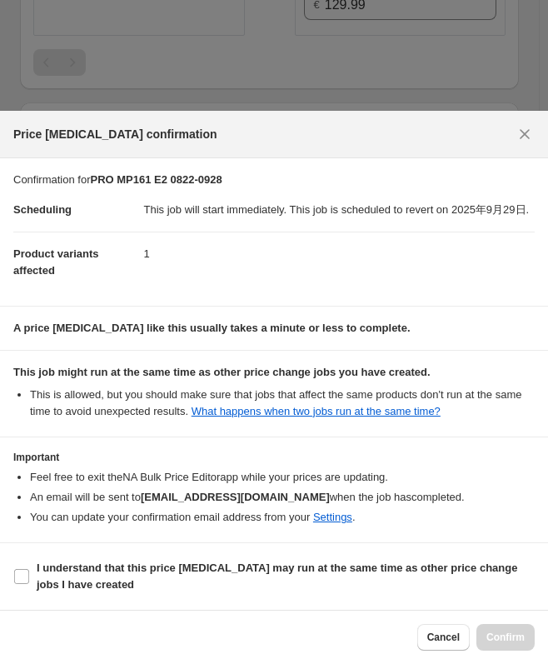
click at [52, 555] on section "I understand that this price [MEDICAL_DATA] may run at the same time as other p…" at bounding box center [274, 576] width 548 height 67
click at [55, 573] on b "I understand that this price [MEDICAL_DATA] may run at the same time as other p…" at bounding box center [277, 575] width 481 height 29
click at [29, 573] on input "I understand that this price [MEDICAL_DATA] may run at the same time as other p…" at bounding box center [21, 576] width 15 height 15
checkbox input "true"
click at [501, 635] on span "Confirm" at bounding box center [505, 636] width 38 height 13
